Goal: Task Accomplishment & Management: Manage account settings

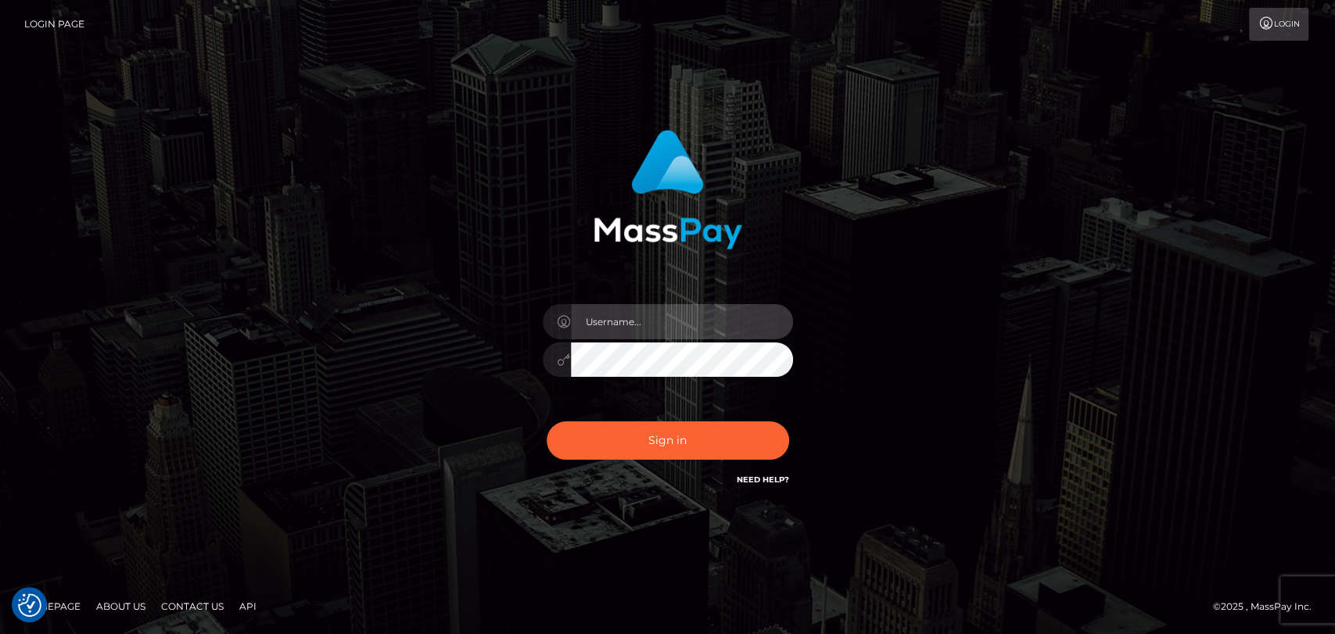
click at [613, 321] on input "text" at bounding box center [682, 321] width 222 height 35
type input "mdem"
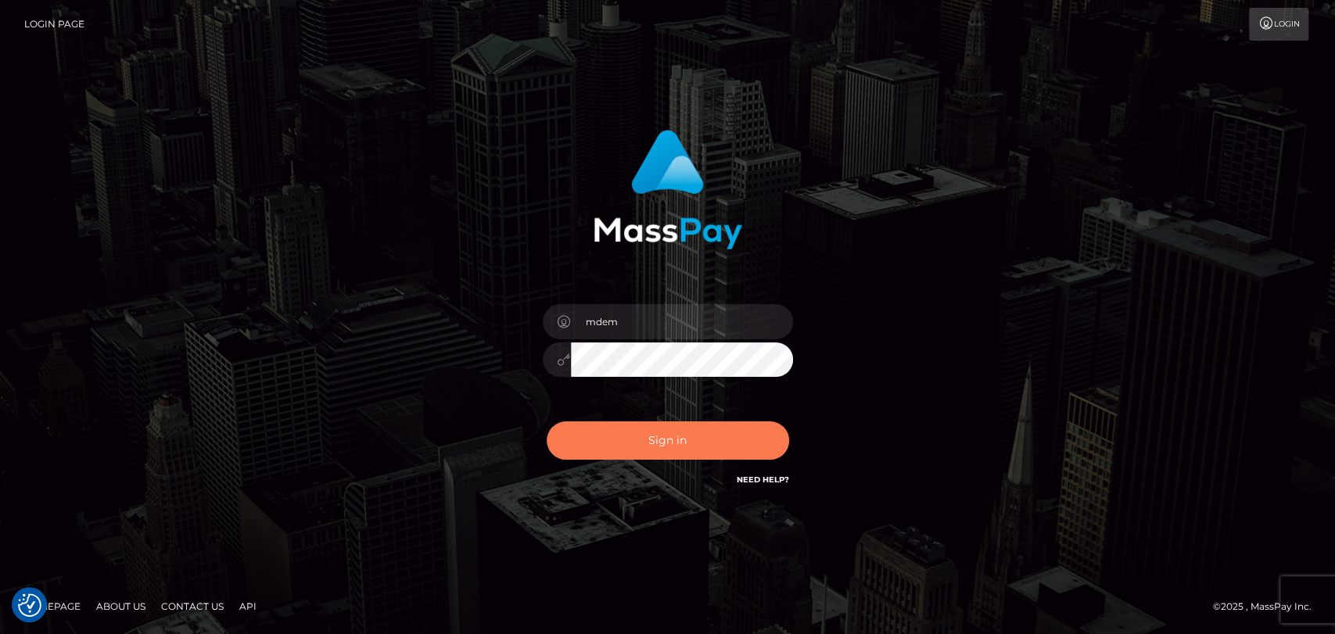
click at [626, 435] on button "Sign in" at bounding box center [668, 440] width 242 height 38
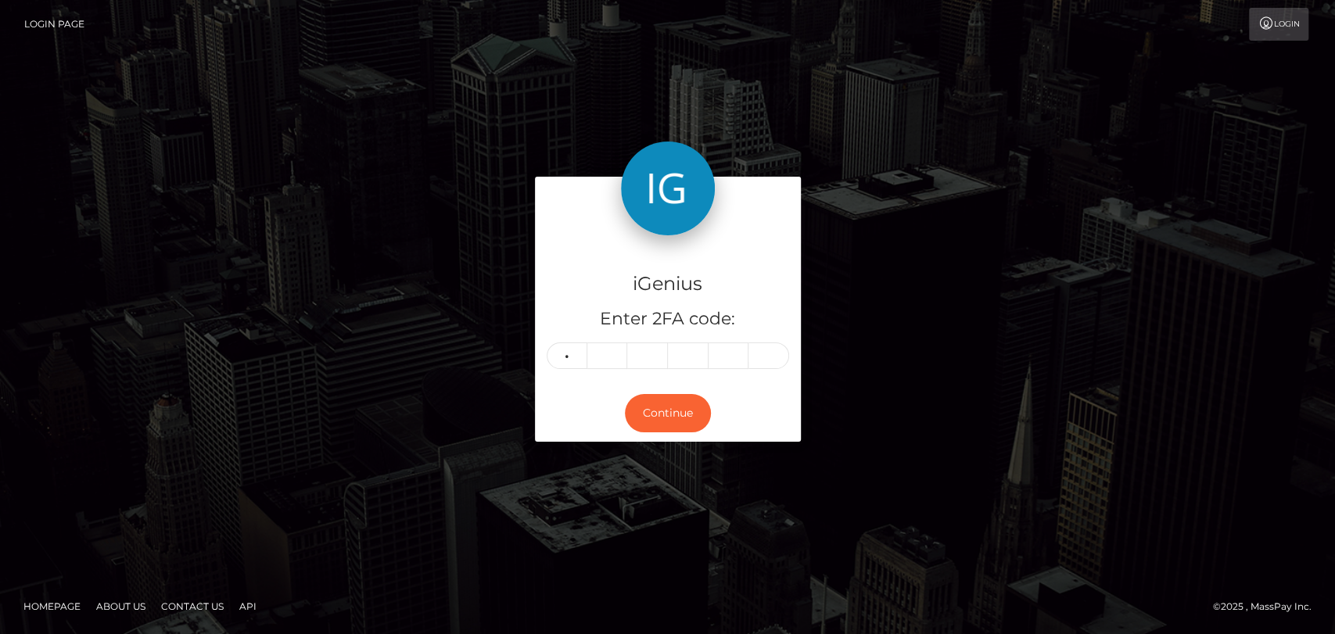
type input "7"
type input "1"
type input "6"
type input "2"
type input "1"
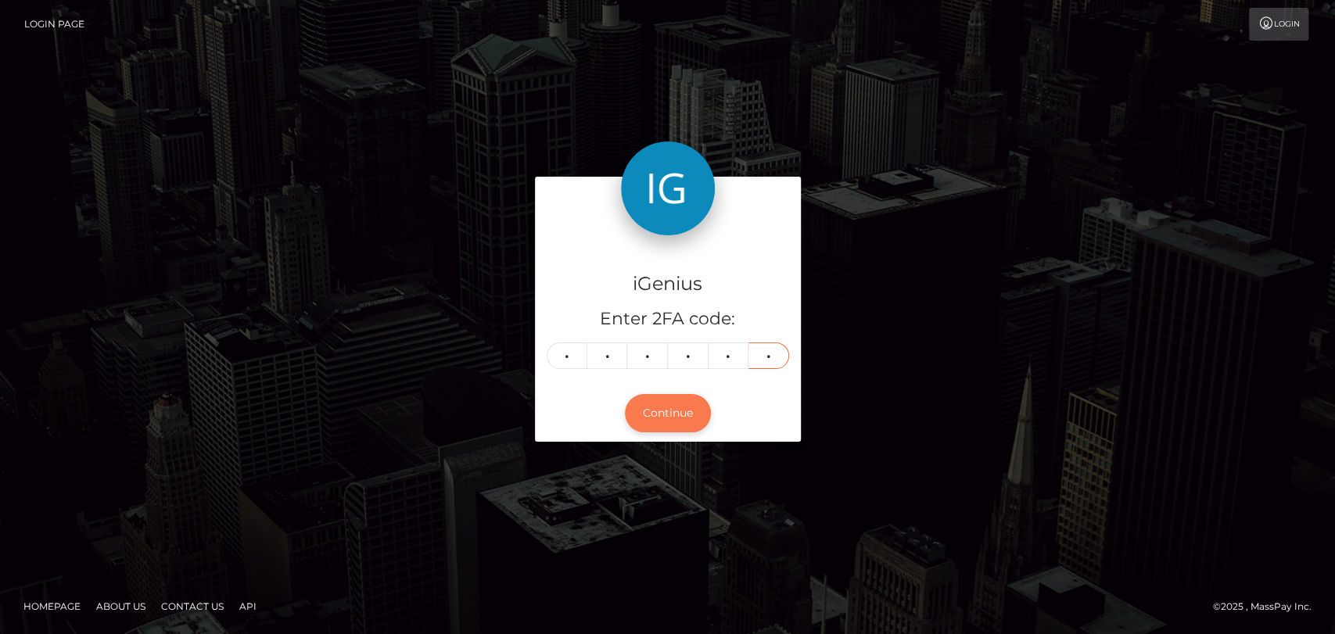
type input "9"
click at [657, 423] on button "Continue" at bounding box center [668, 413] width 86 height 38
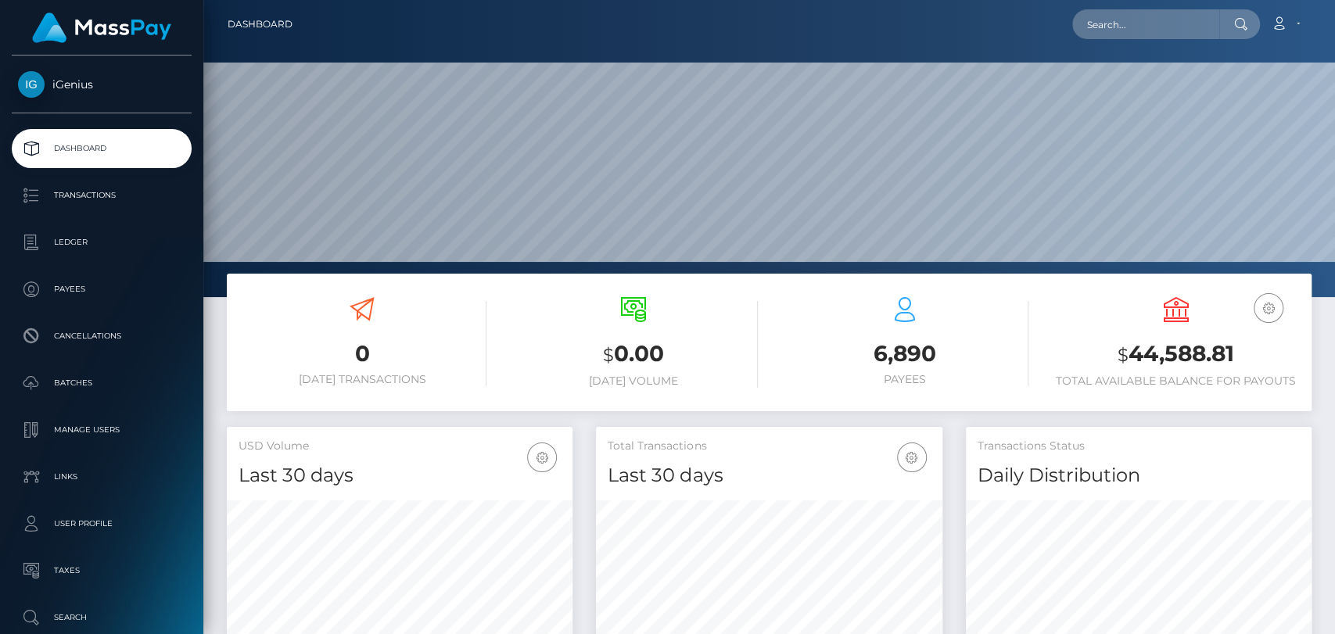
scroll to position [276, 346]
drag, startPoint x: 1111, startPoint y: 355, endPoint x: 1194, endPoint y: 348, distance: 83.2
click at [1218, 353] on h3 "$ 44,588.81" at bounding box center [1176, 355] width 248 height 32
drag, startPoint x: 1193, startPoint y: 348, endPoint x: 1238, endPoint y: 352, distance: 44.7
click at [1246, 352] on h3 "$ 44,588.81" at bounding box center [1176, 355] width 248 height 32
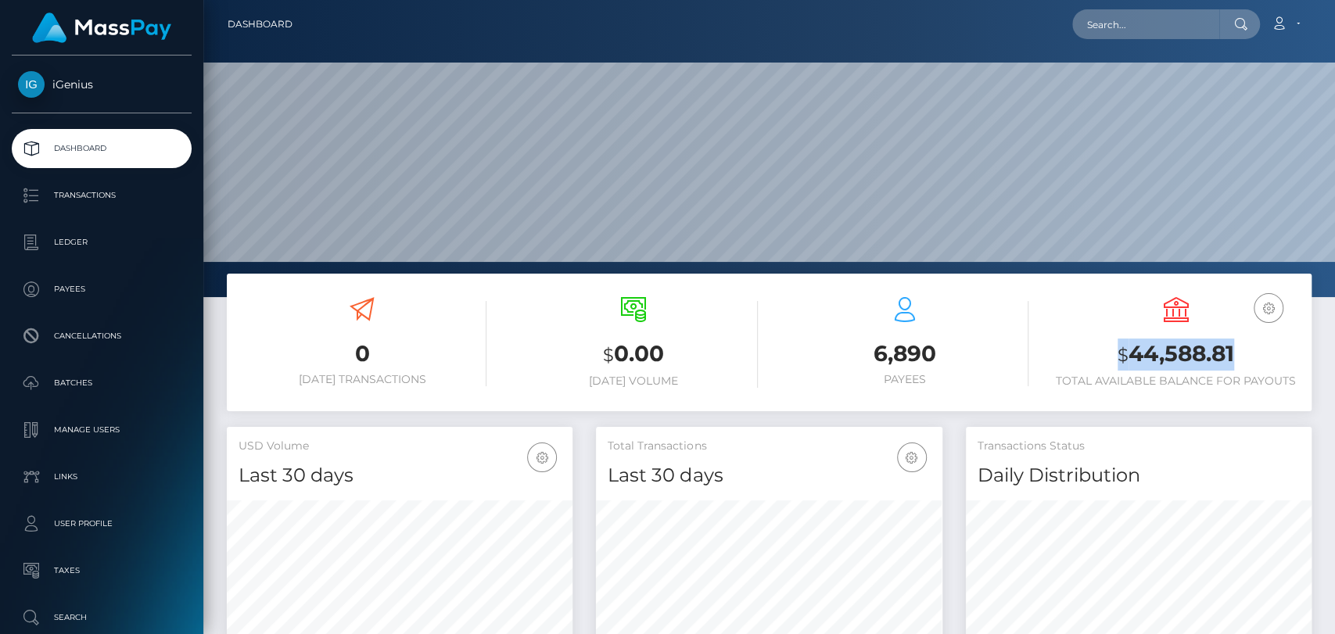
drag, startPoint x: 1233, startPoint y: 350, endPoint x: 1117, endPoint y: 352, distance: 115.7
click at [1117, 352] on h3 "$ 44,588.81" at bounding box center [1176, 355] width 248 height 32
copy h3 "$ 44,588.81"
